Goal: Obtain resource: Download file/media

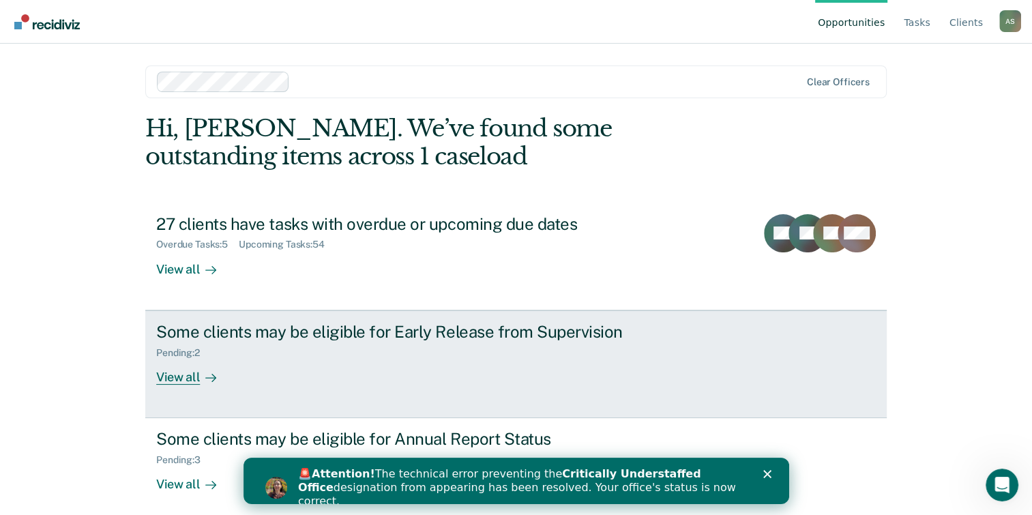
click at [167, 368] on div "View all" at bounding box center [194, 371] width 76 height 27
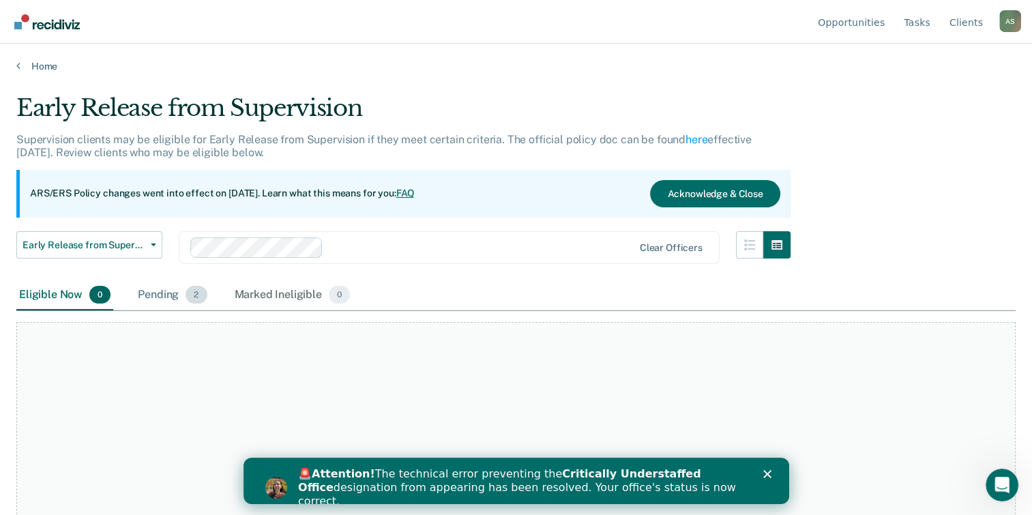
click at [152, 293] on div "Pending 2" at bounding box center [172, 295] width 74 height 30
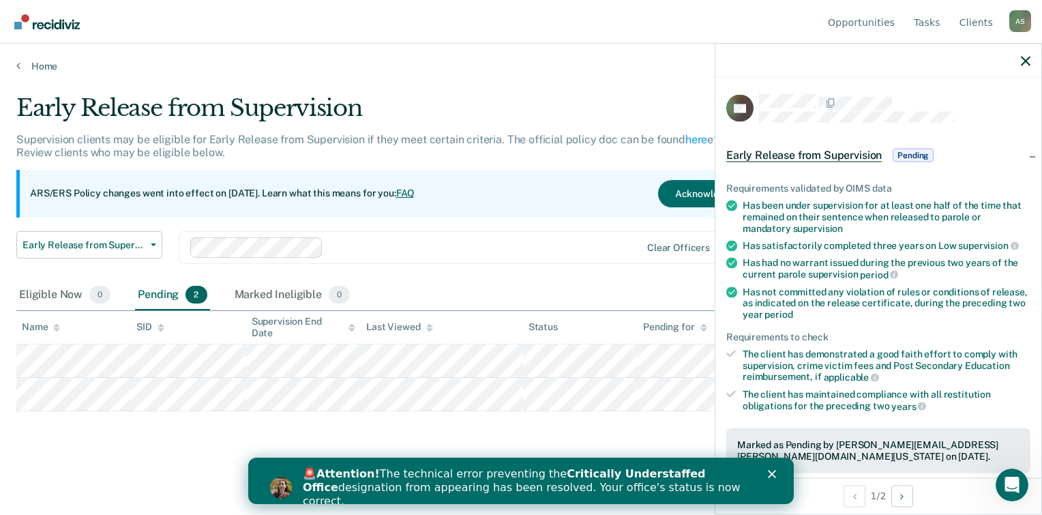
click at [778, 470] on div "Close" at bounding box center [775, 474] width 14 height 8
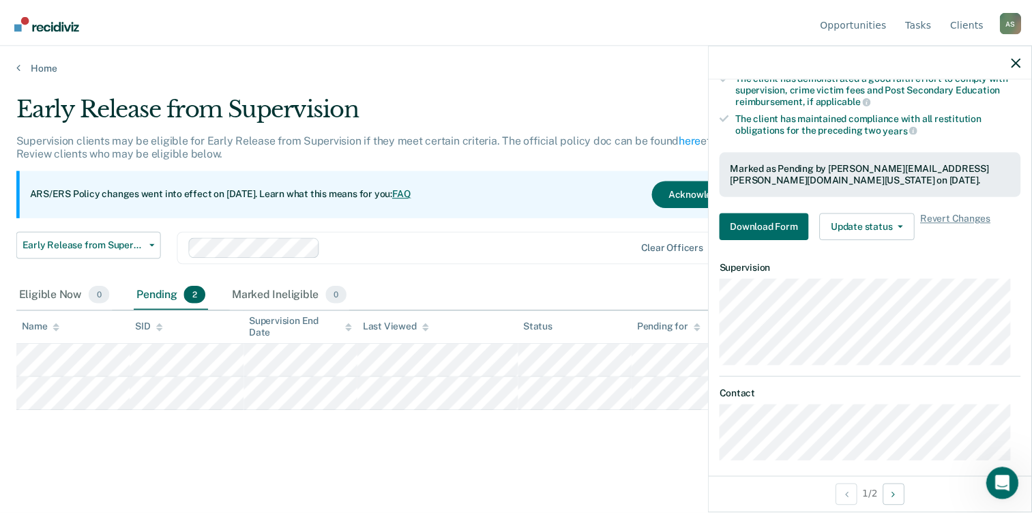
scroll to position [284, 0]
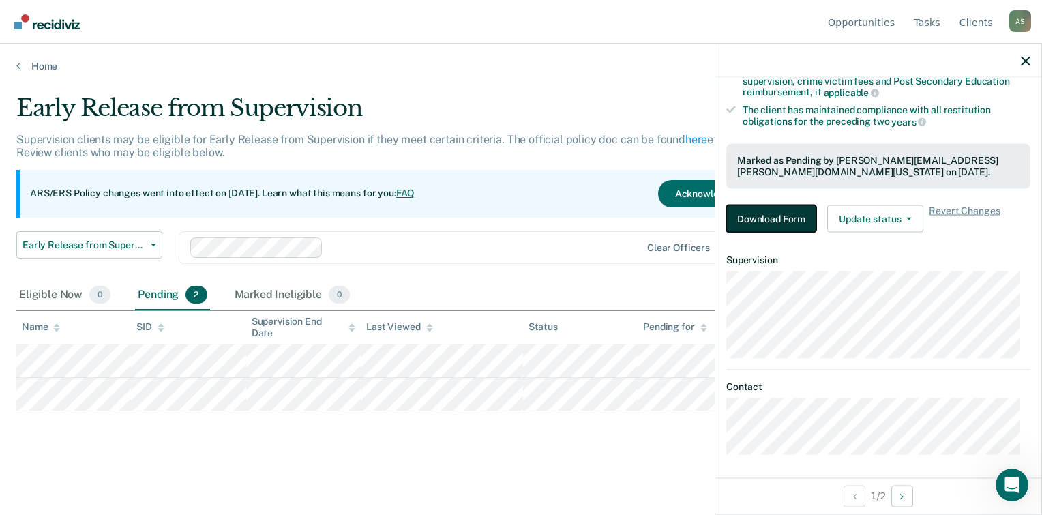
click at [776, 218] on button "Download Form" at bounding box center [772, 218] width 90 height 27
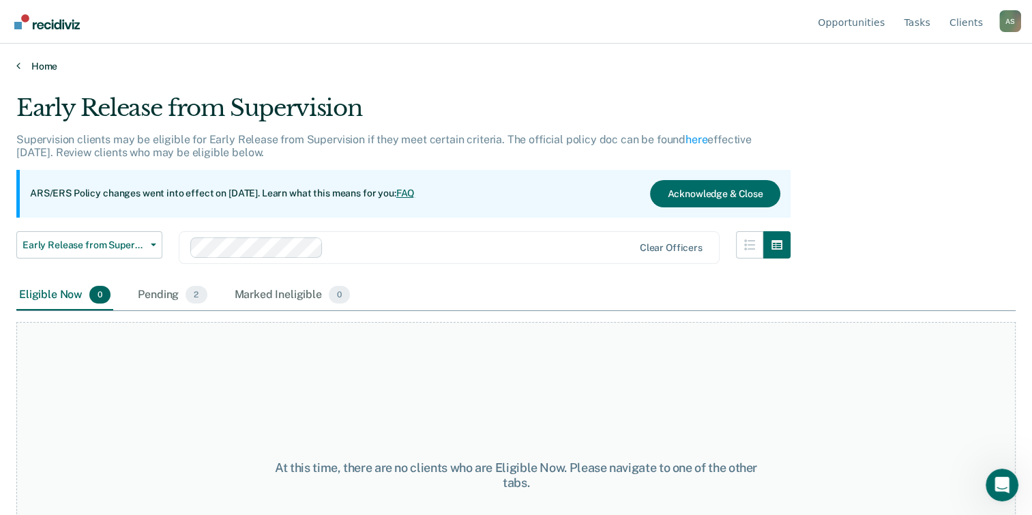
click at [39, 65] on link "Home" at bounding box center [515, 66] width 999 height 12
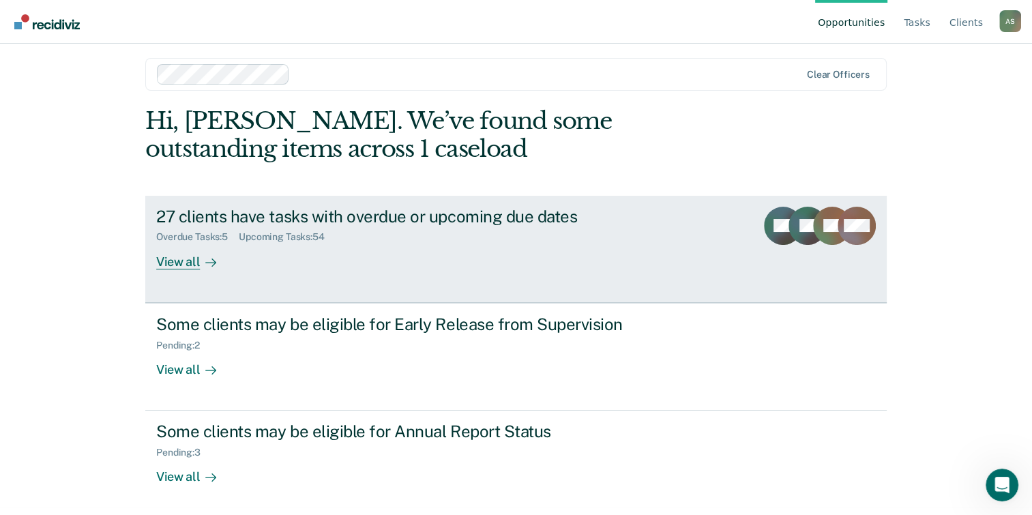
scroll to position [10, 0]
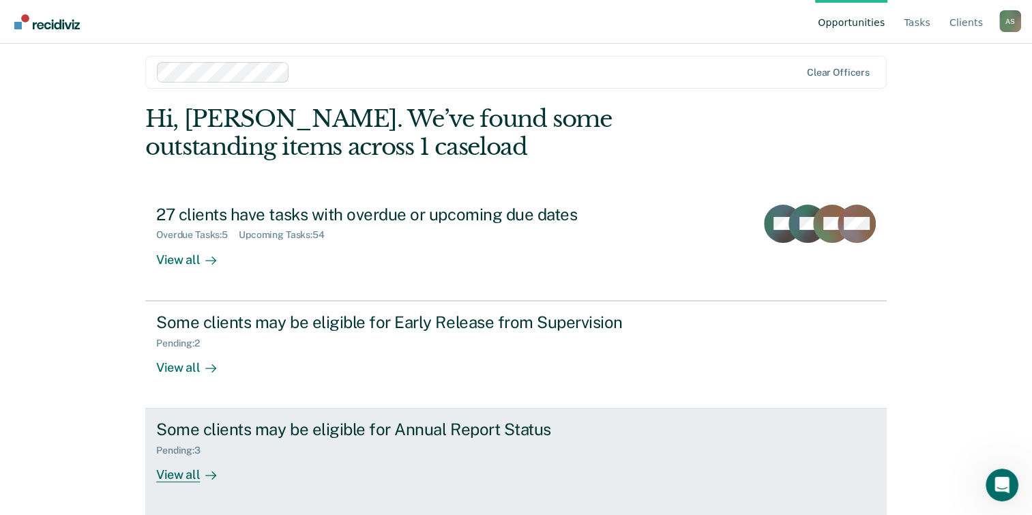
click at [172, 460] on div "View all" at bounding box center [194, 469] width 76 height 27
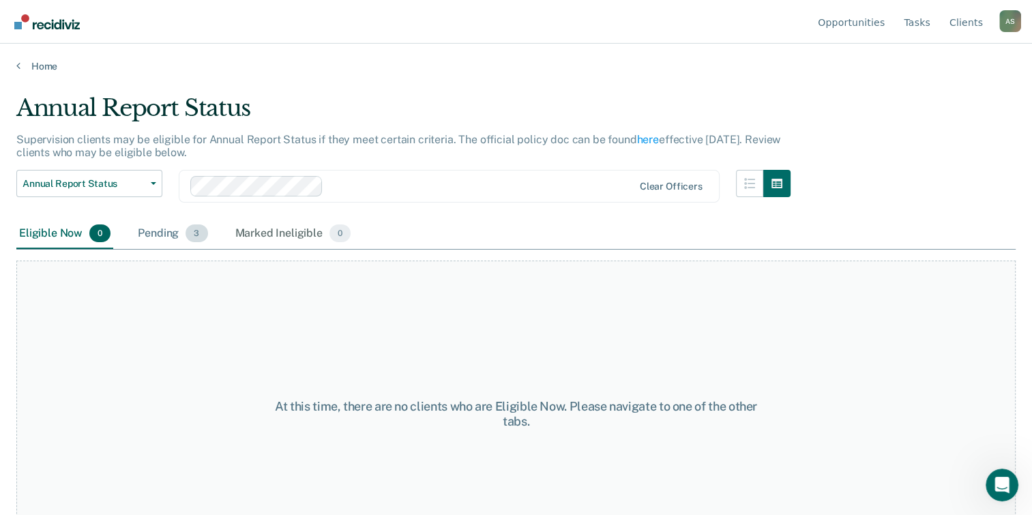
click at [179, 235] on div "Pending 3" at bounding box center [172, 234] width 75 height 30
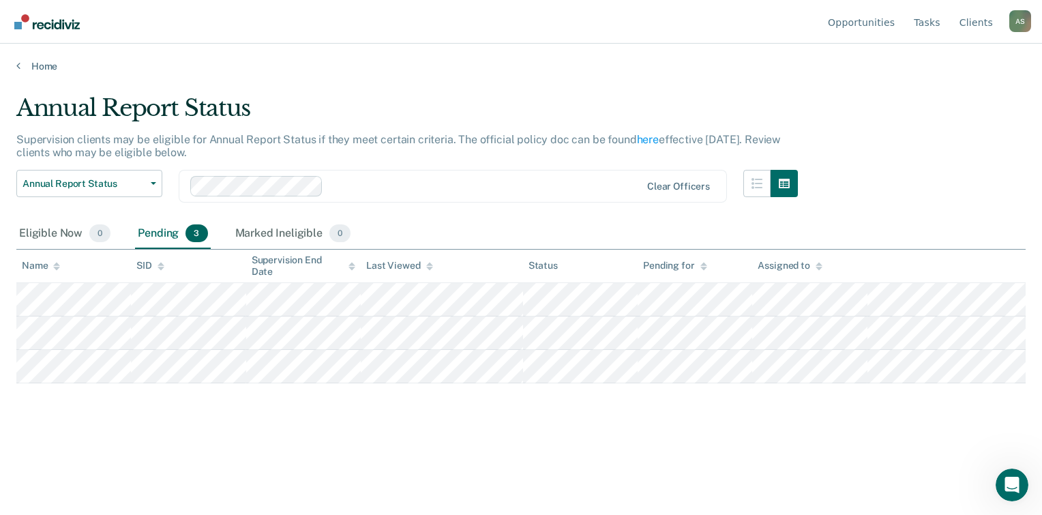
click at [180, 57] on div "Home" at bounding box center [521, 58] width 1042 height 29
